Goal: Entertainment & Leisure: Consume media (video, audio)

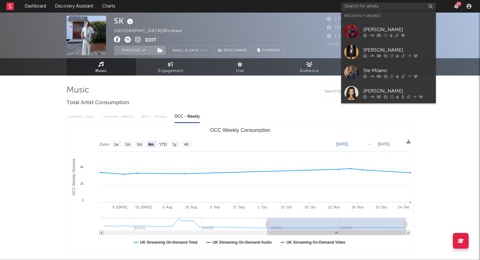
select select "6m"
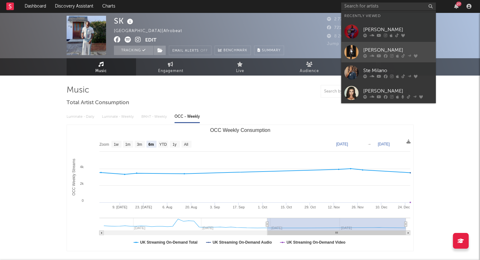
click at [351, 51] on div at bounding box center [351, 52] width 14 height 14
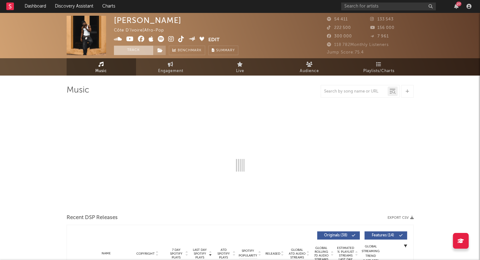
select select "6m"
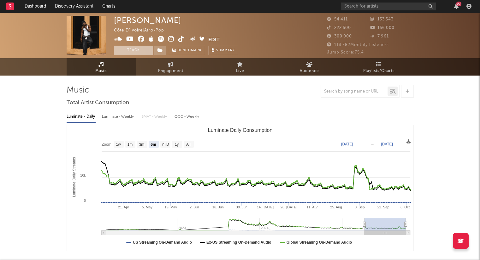
click at [137, 53] on button "Track" at bounding box center [133, 50] width 39 height 9
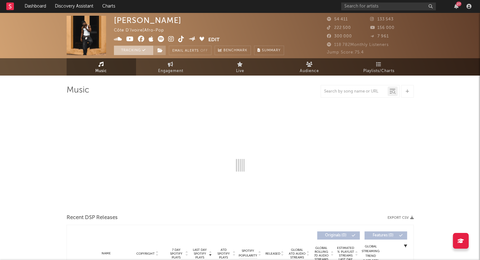
select select "6m"
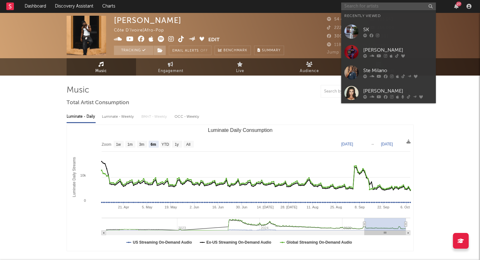
click at [367, 8] on input "text" at bounding box center [388, 7] width 95 height 8
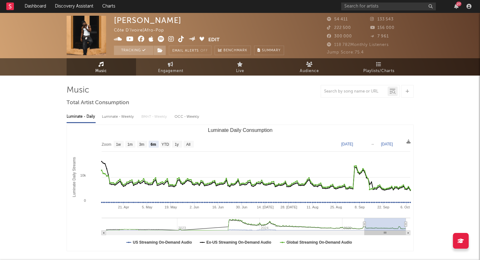
click at [84, 38] on img at bounding box center [86, 35] width 39 height 39
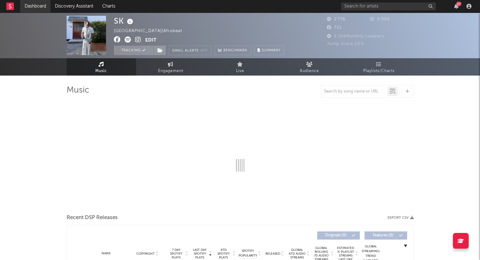
select select "6m"
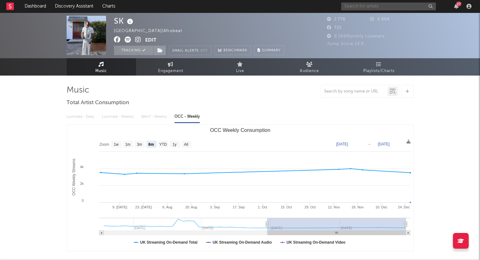
click at [371, 9] on input "text" at bounding box center [388, 7] width 95 height 8
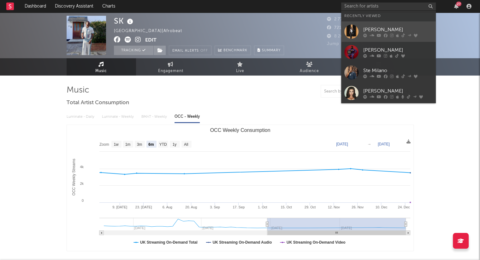
click at [355, 33] on div at bounding box center [351, 32] width 14 height 14
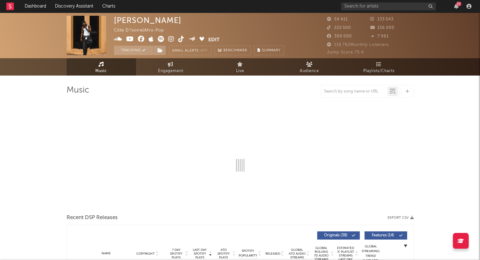
select select "6m"
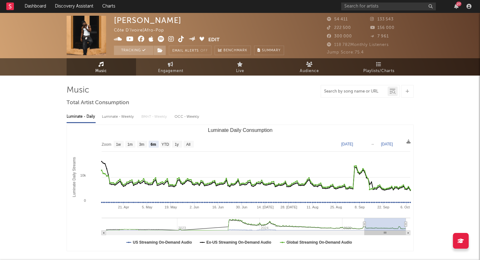
click at [351, 94] on input "text" at bounding box center [354, 91] width 67 height 5
type input "darling"
click at [368, 94] on div "darling" at bounding box center [354, 92] width 67 height 8
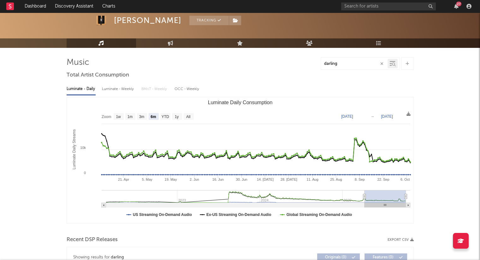
scroll to position [28, 0]
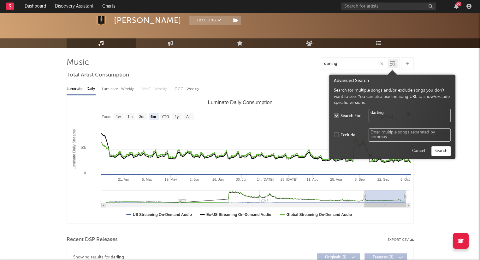
click at [391, 67] on div at bounding box center [392, 63] width 10 height 9
click at [440, 154] on button "Search" at bounding box center [440, 151] width 19 height 9
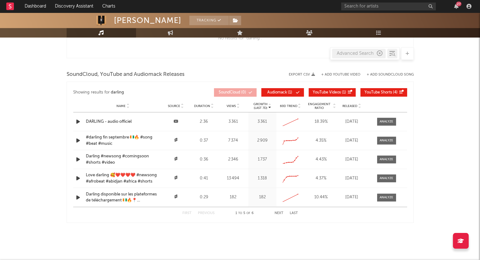
scroll to position [479, 0]
click at [126, 122] on div "DARLING - audio officiel" at bounding box center [123, 122] width 74 height 6
